Goal: Transaction & Acquisition: Purchase product/service

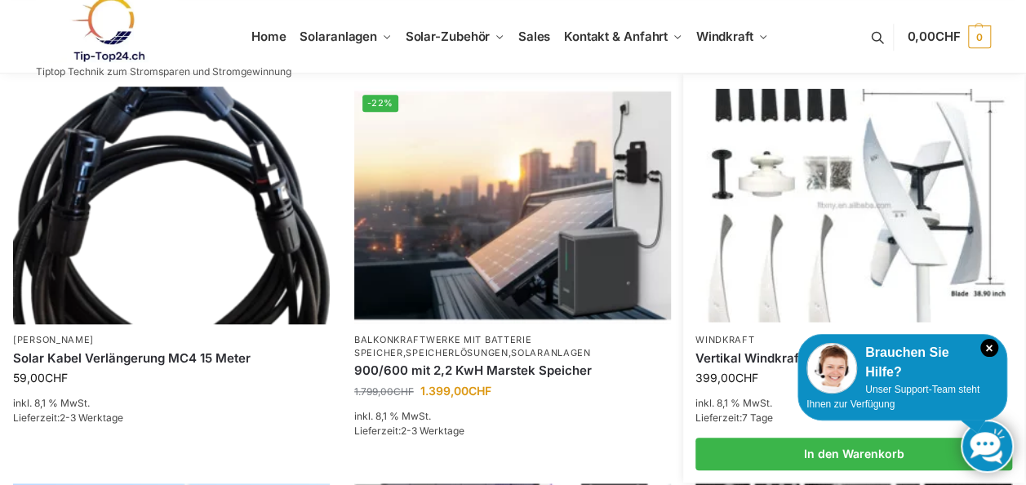
scroll to position [653, 0]
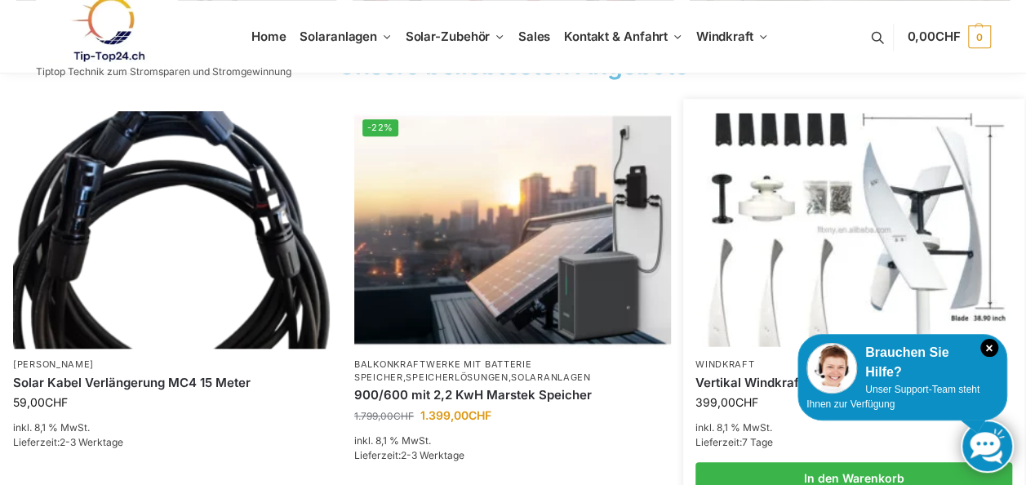
click at [886, 229] on img at bounding box center [853, 229] width 311 height 233
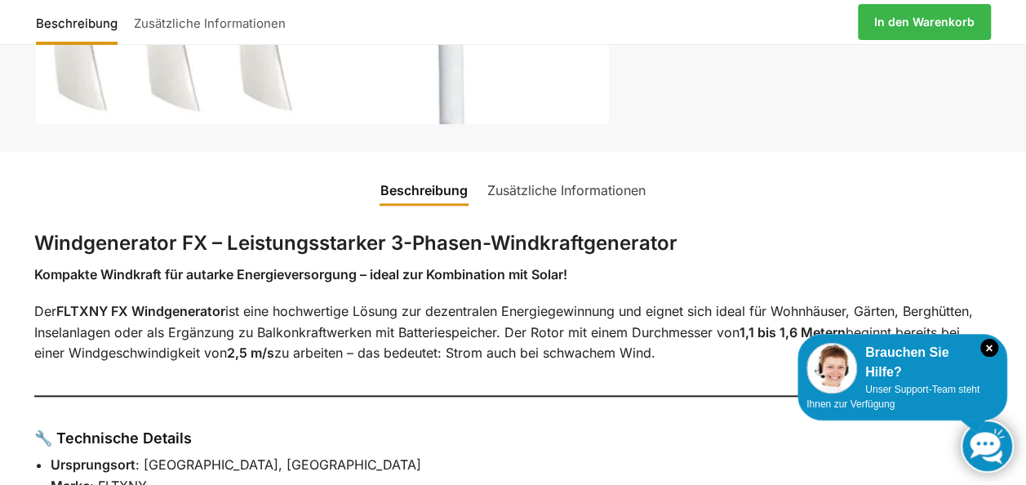
scroll to position [553, 0]
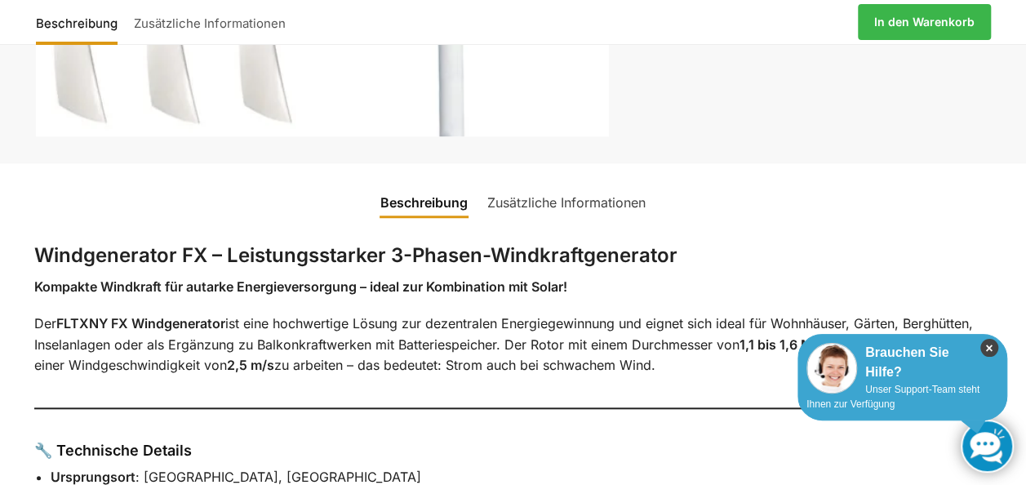
click at [985, 344] on icon "×" at bounding box center [989, 348] width 18 height 18
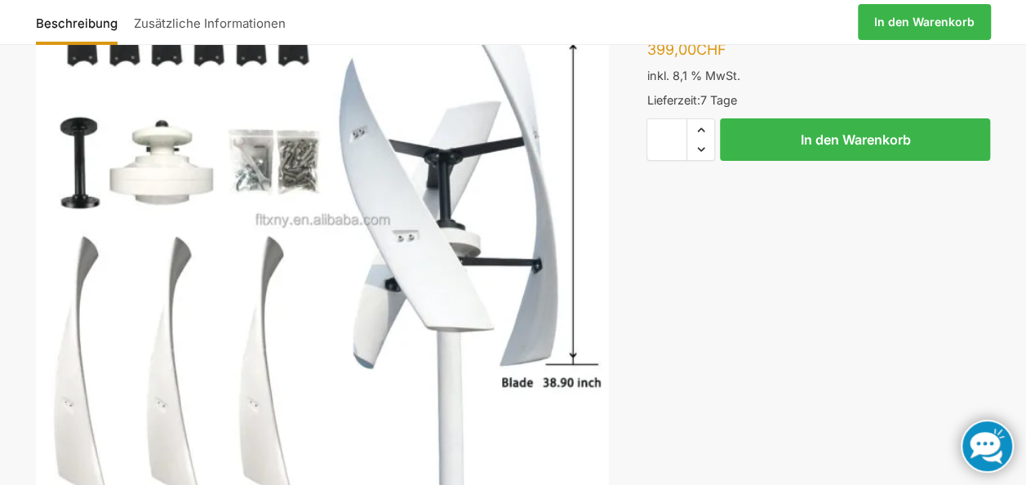
scroll to position [145, 0]
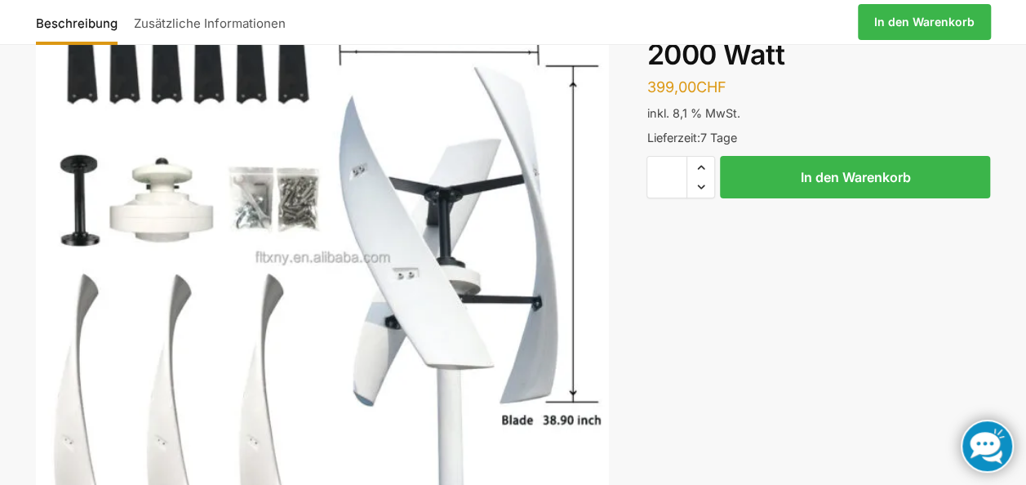
click at [212, 256] on img "1 / 1" at bounding box center [322, 257] width 573 height 573
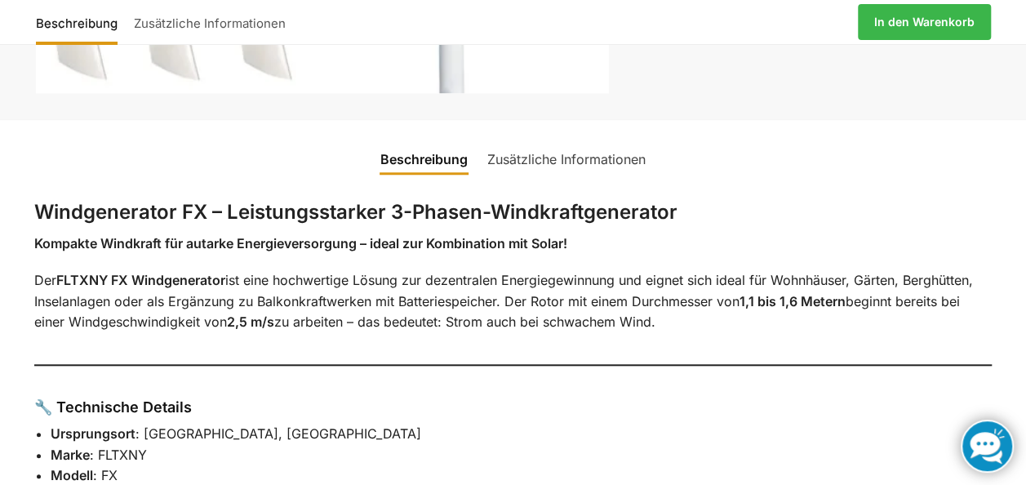
scroll to position [571, 0]
